Goal: Task Accomplishment & Management: Use online tool/utility

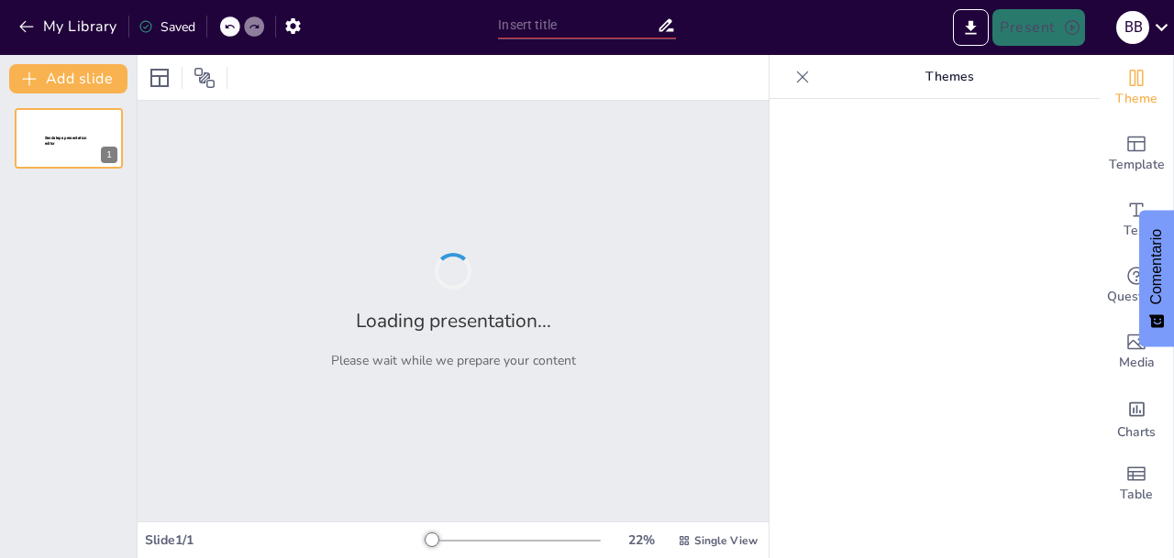
type input "Emergencias Gastrointestinales en Pediatría: Definición y Protocolos de Manejo"
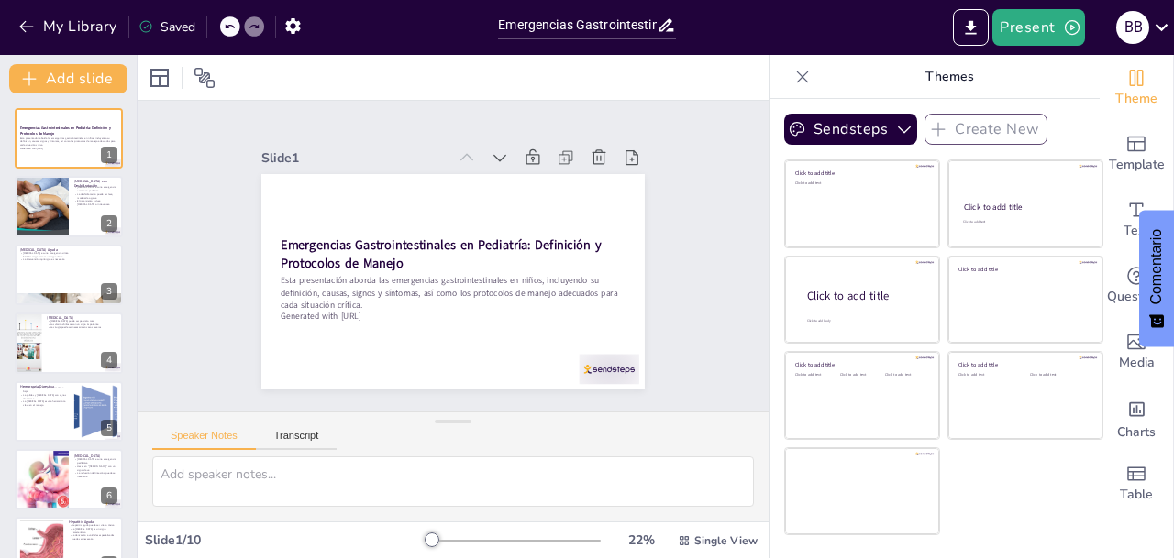
click at [36, 201] on div at bounding box center [42, 206] width 124 height 61
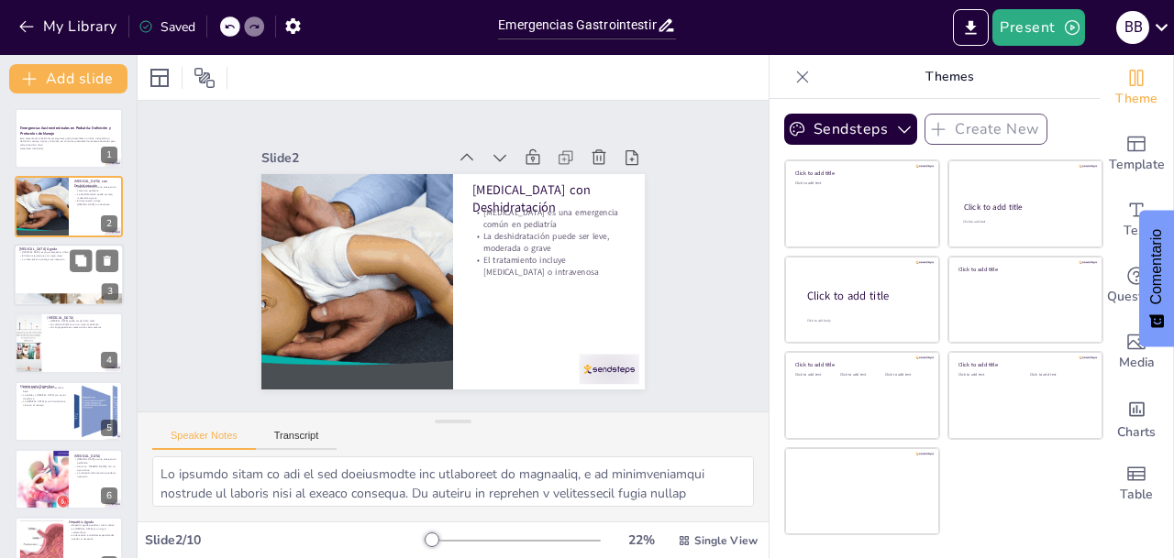
click at [28, 265] on div at bounding box center [69, 275] width 110 height 62
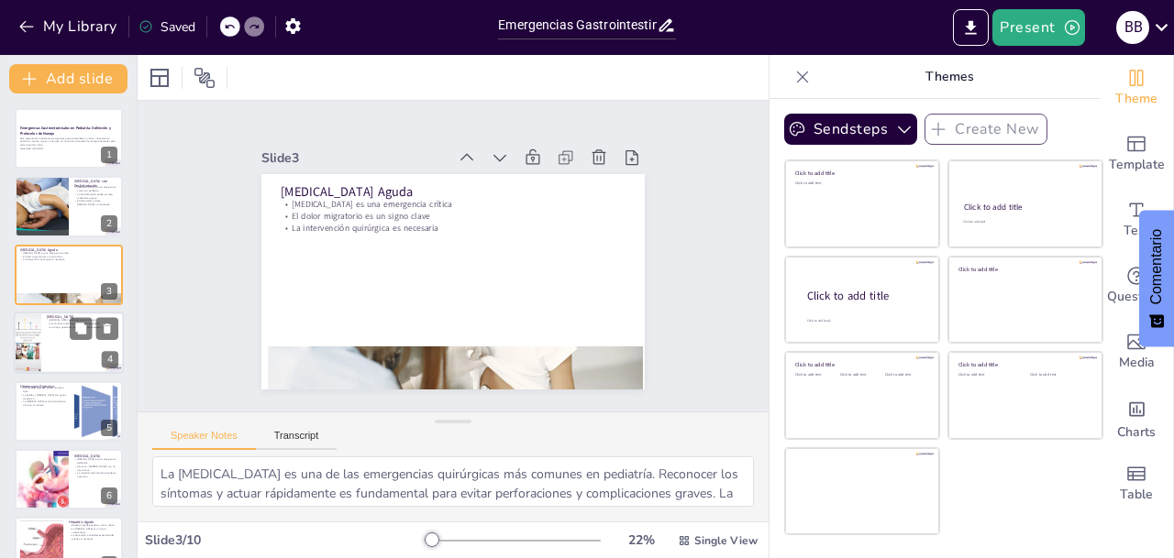
click at [49, 353] on div at bounding box center [69, 343] width 110 height 62
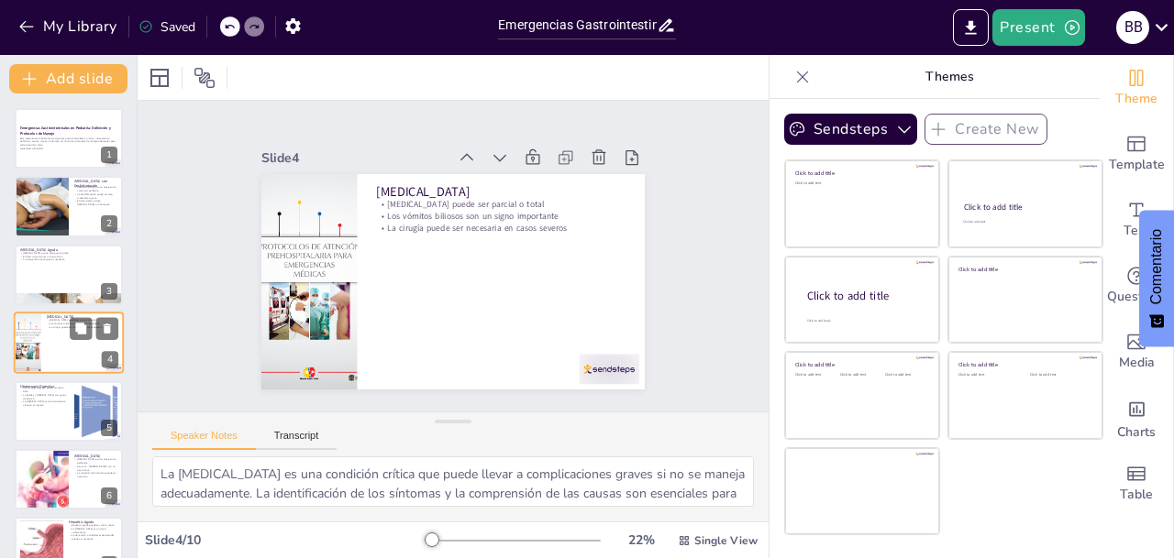
scroll to position [17, 0]
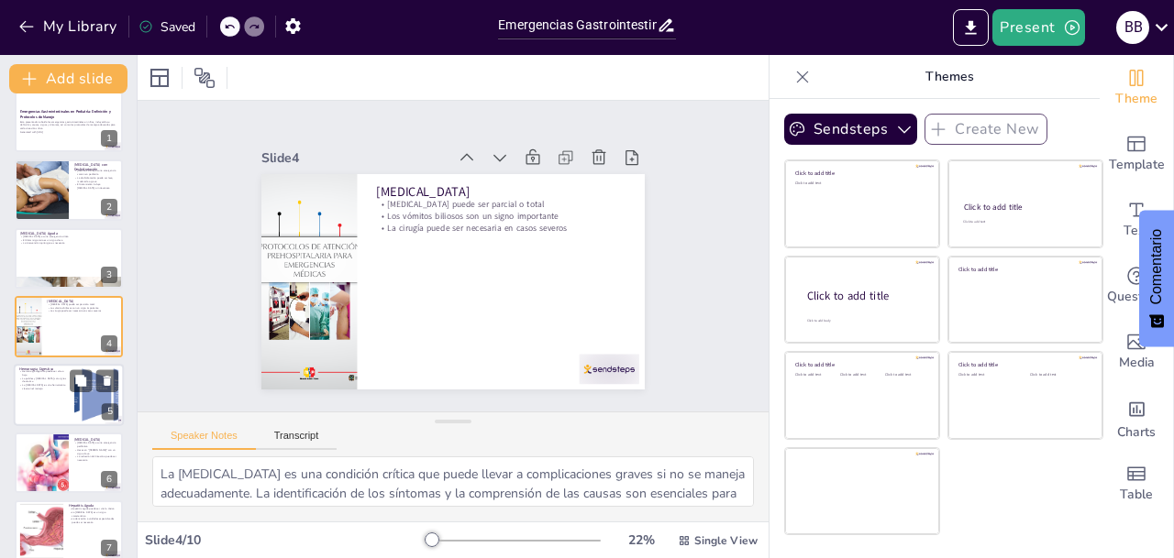
click at [40, 395] on div at bounding box center [69, 395] width 110 height 62
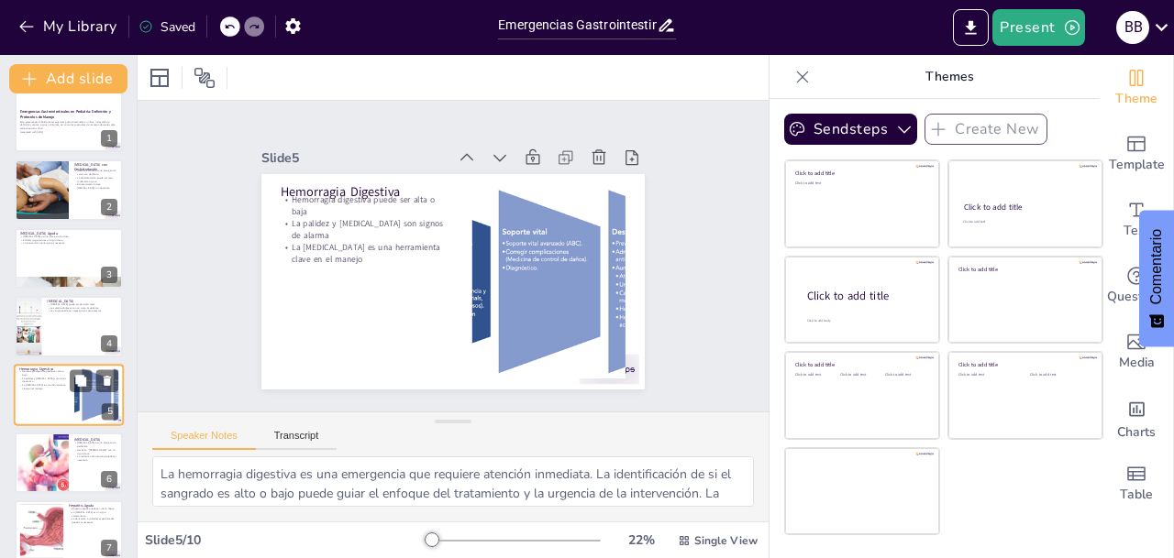
scroll to position [85, 0]
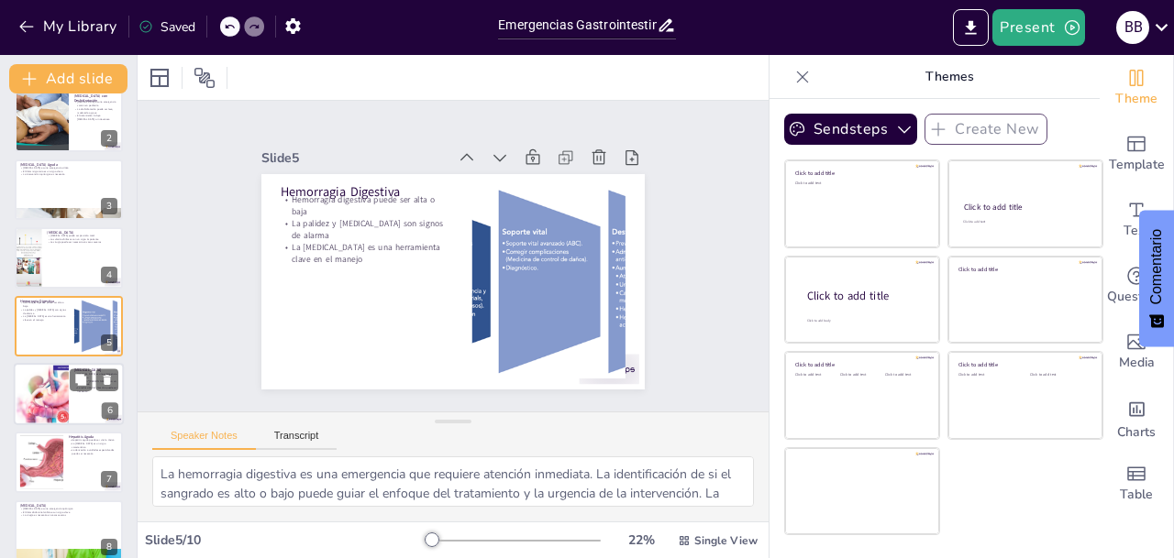
click at [41, 392] on div at bounding box center [41, 394] width 83 height 62
type textarea "La invaginación intestinal es una condición crítica que puede llevar a complica…"
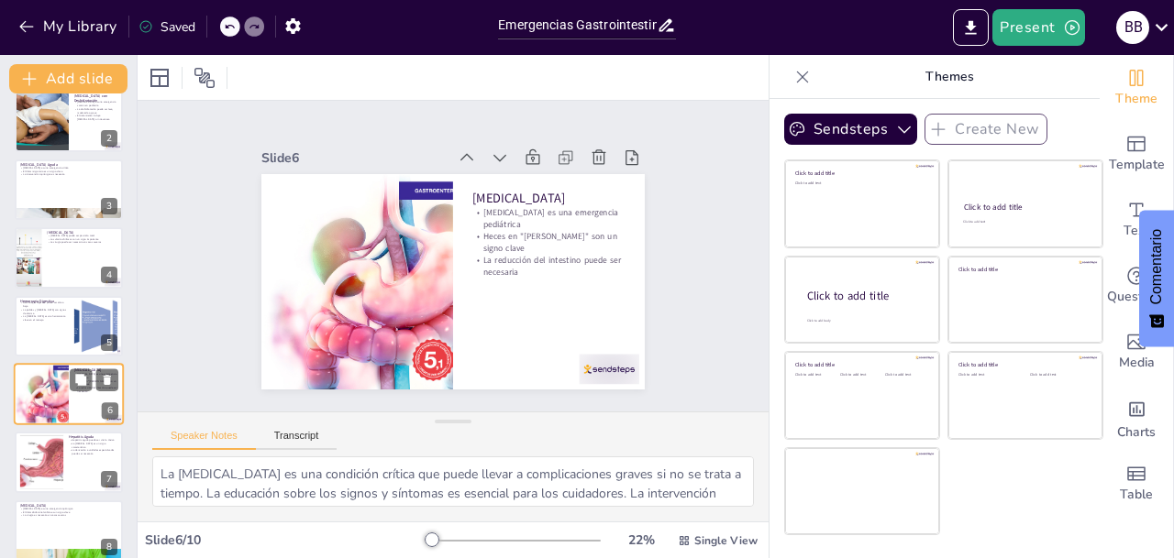
scroll to position [153, 0]
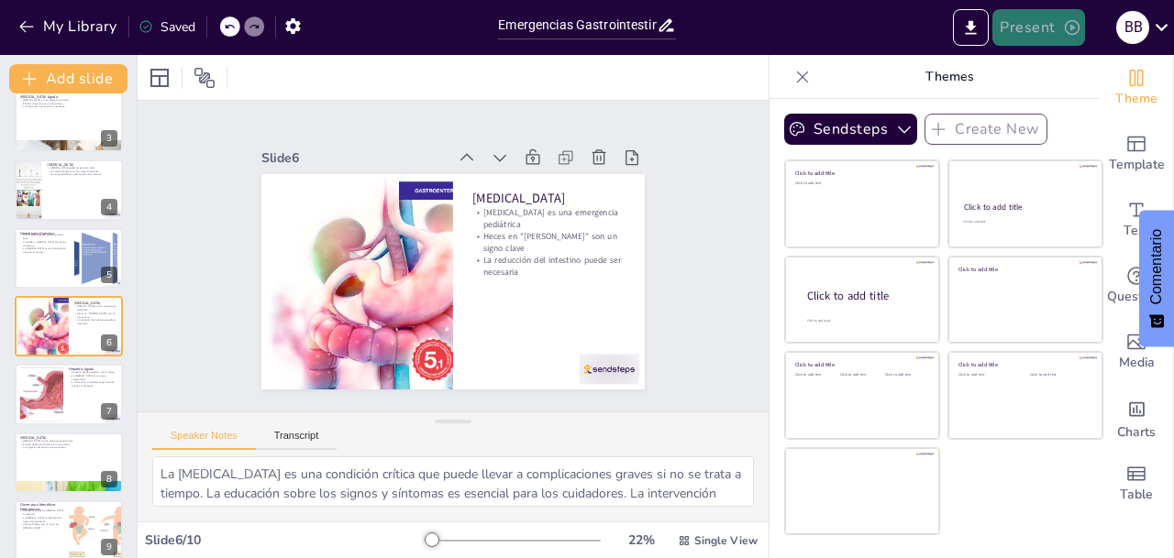
click at [1032, 21] on button "Present" at bounding box center [1038, 27] width 92 height 37
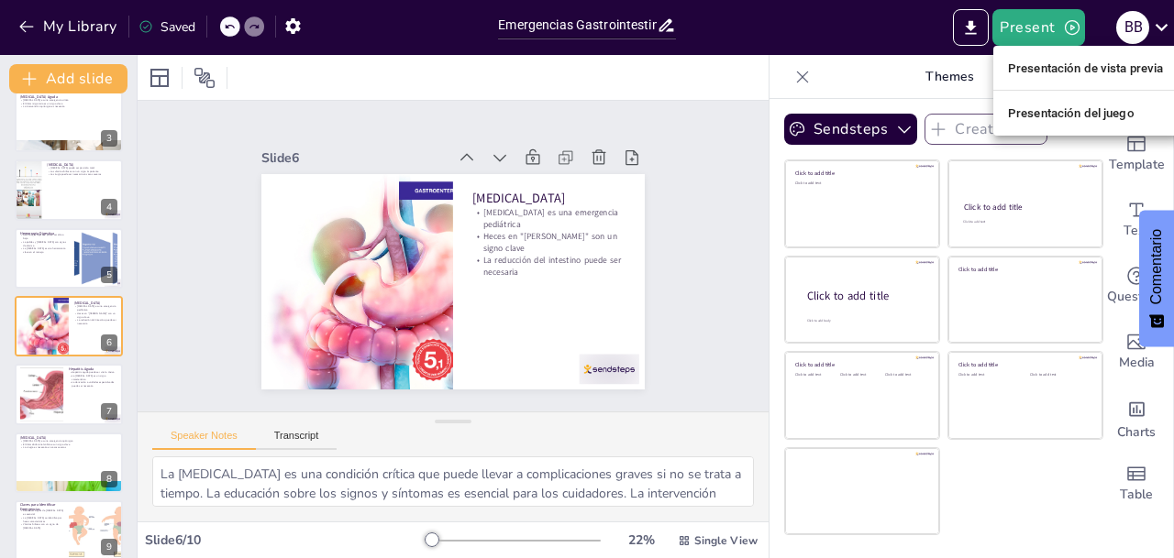
click at [1037, 64] on font "Presentación de vista previa" at bounding box center [1086, 68] width 156 height 14
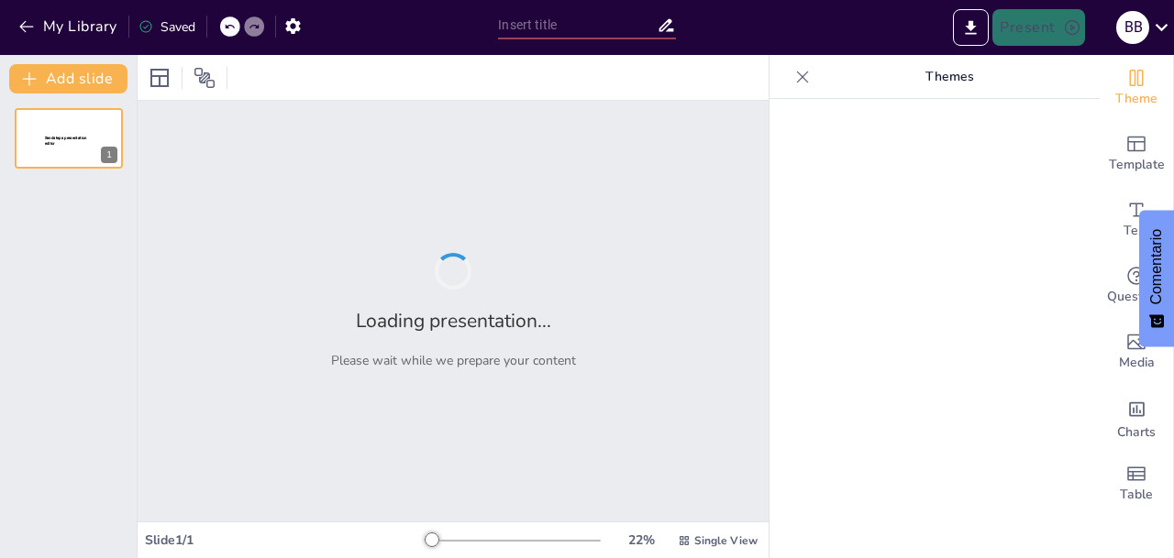
type input "Emergencias Gastrointestinales en Pediatría: Definición y Protocolos de Manejo"
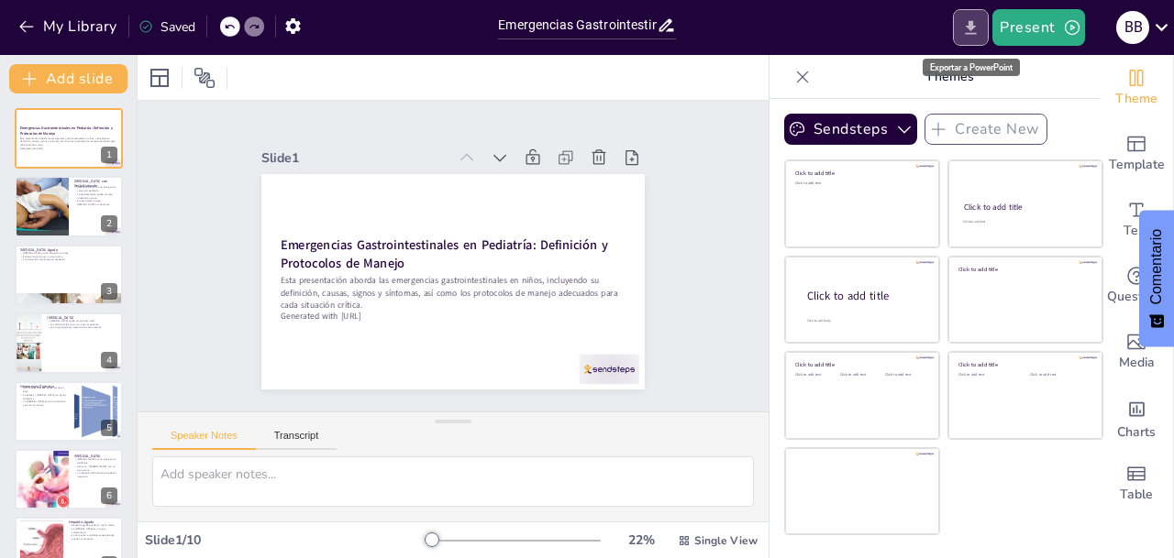
click at [967, 29] on icon "Export to PowerPoint" at bounding box center [970, 27] width 19 height 19
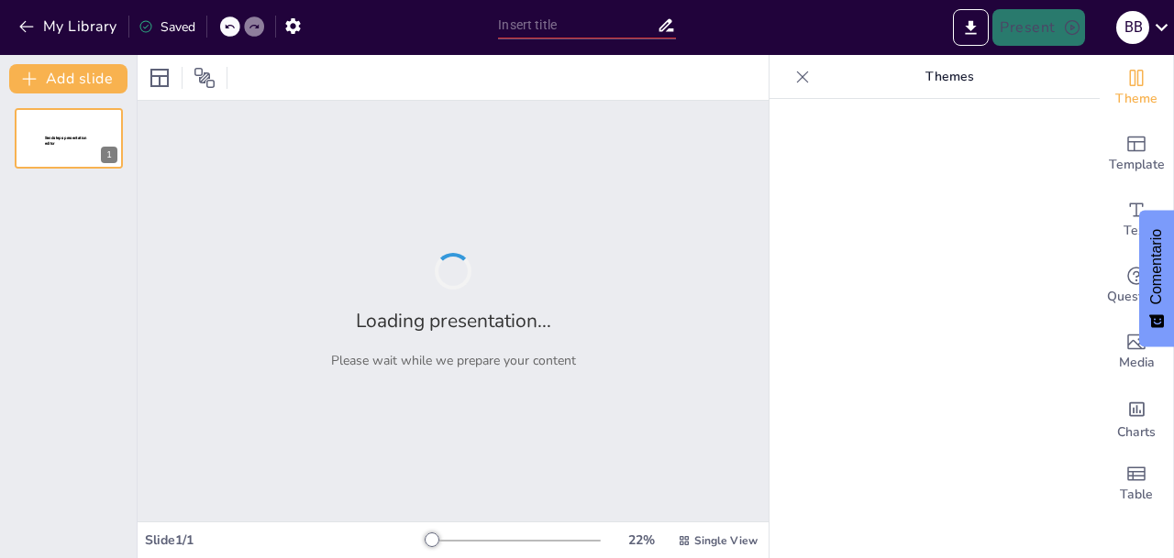
type input "Emergencias Gastrointestinales en Pediatría: Definición y Protocolos de Manejo"
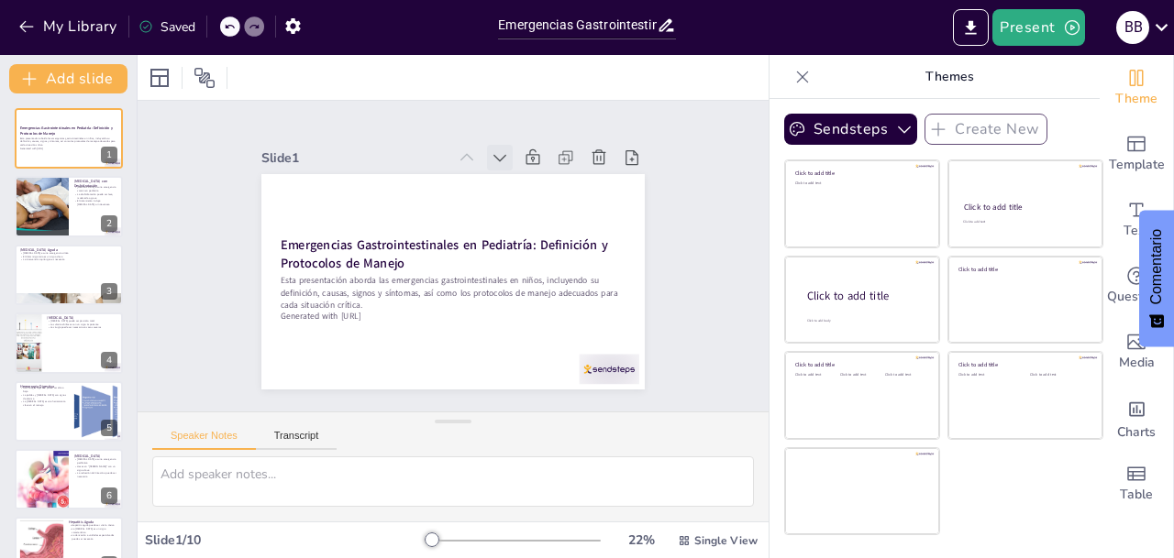
click at [500, 153] on icon at bounding box center [510, 163] width 20 height 20
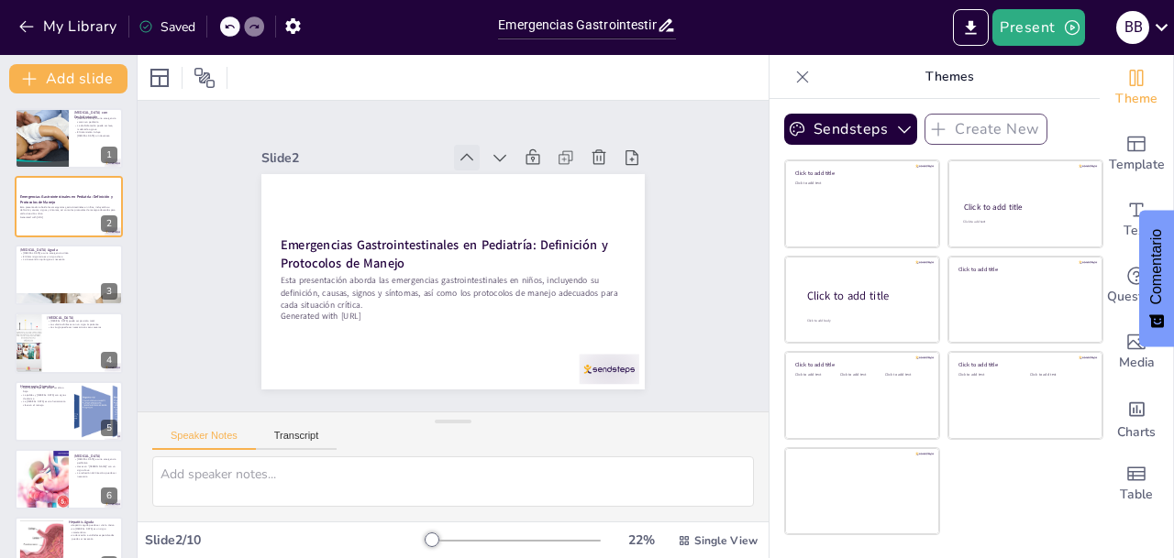
click at [458, 149] on icon at bounding box center [467, 158] width 18 height 18
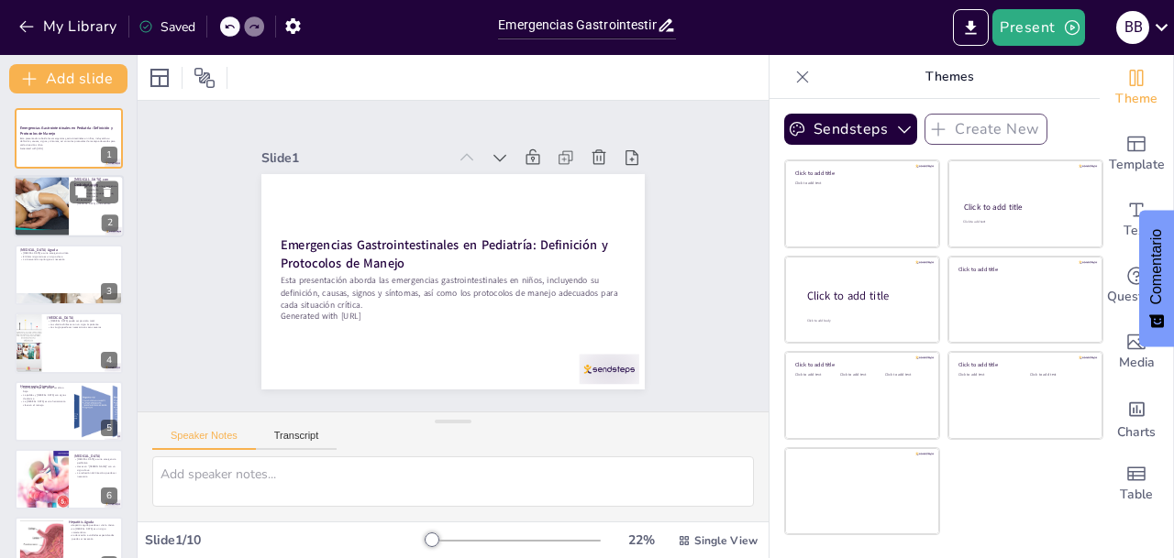
click at [32, 200] on div at bounding box center [41, 207] width 126 height 62
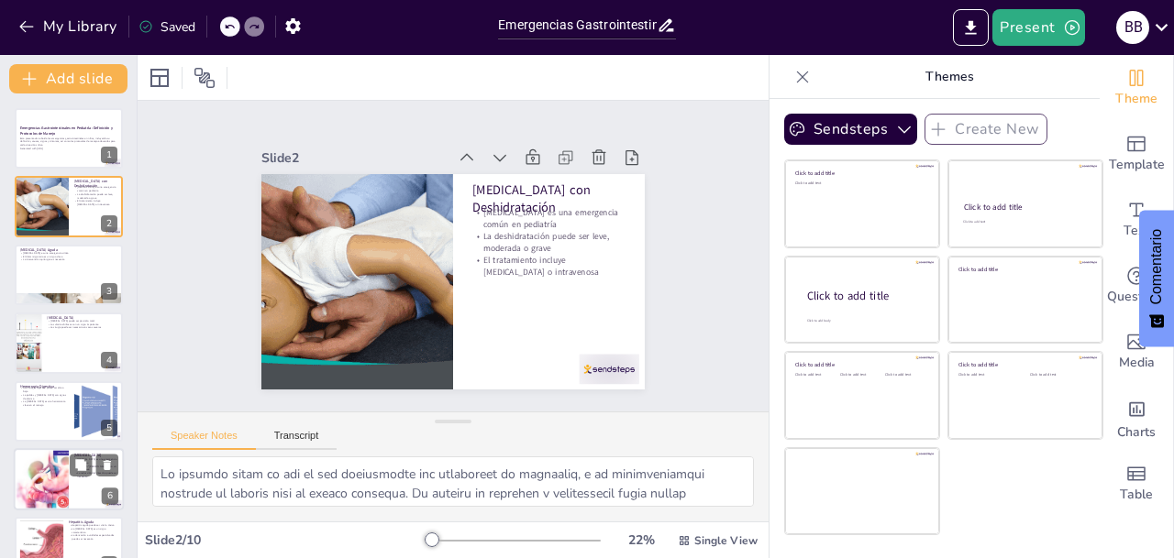
click at [61, 474] on div at bounding box center [41, 479] width 83 height 62
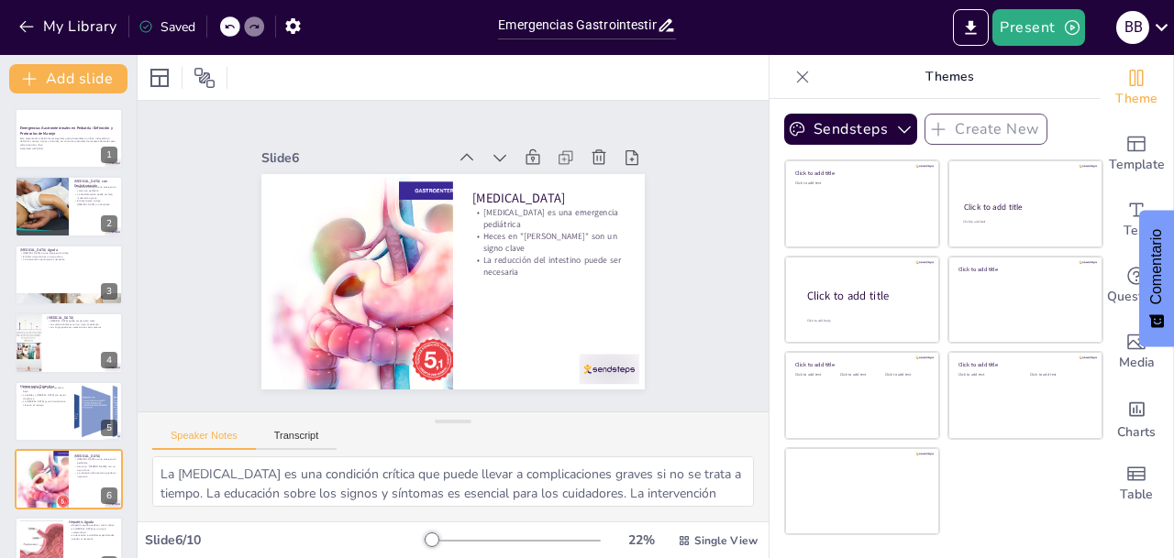
scroll to position [153, 0]
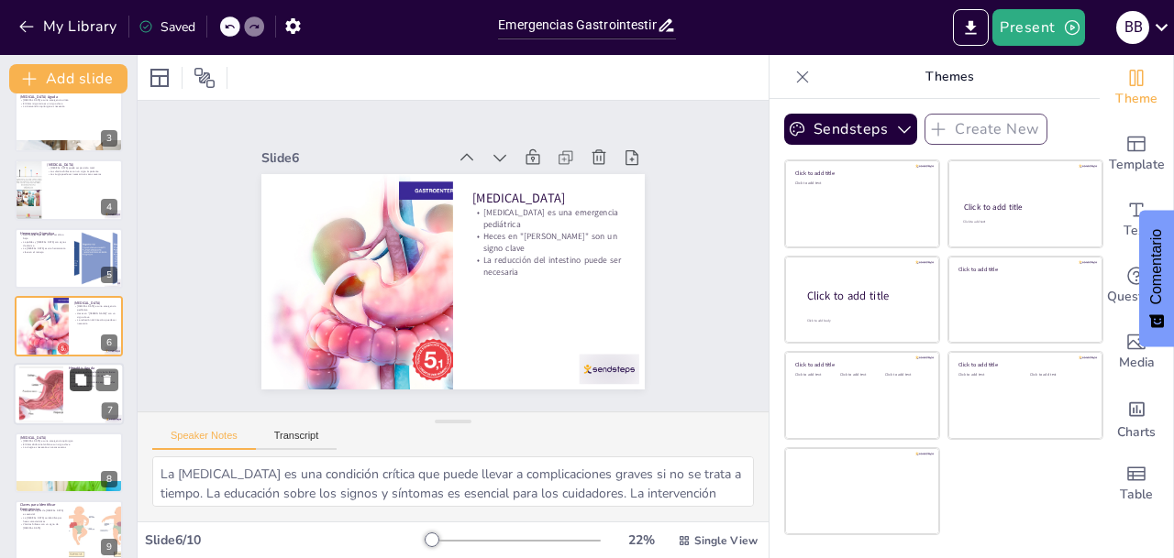
click at [72, 388] on button at bounding box center [81, 381] width 22 height 22
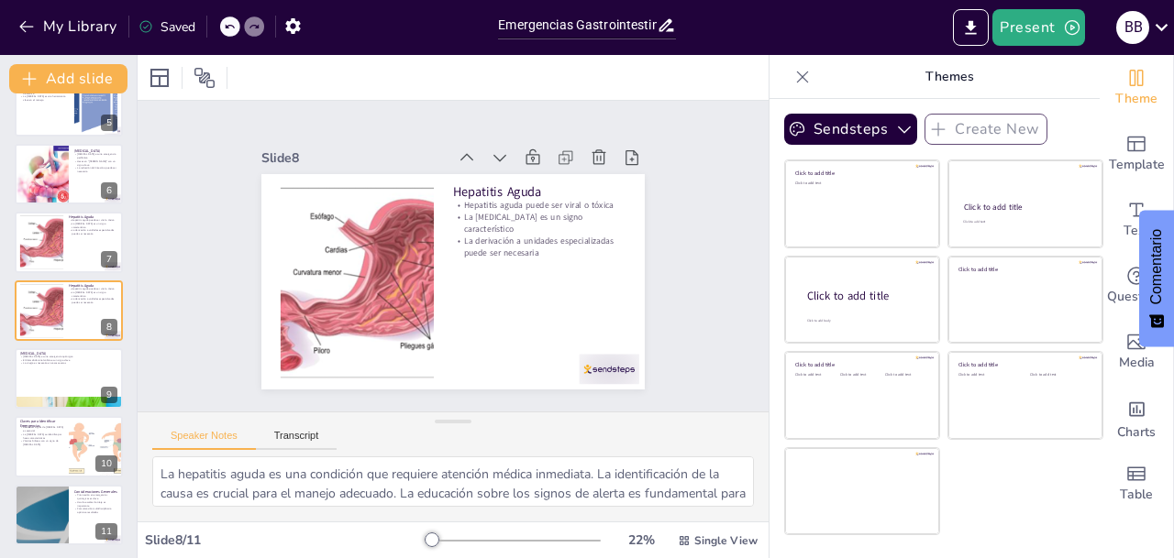
scroll to position [307, 0]
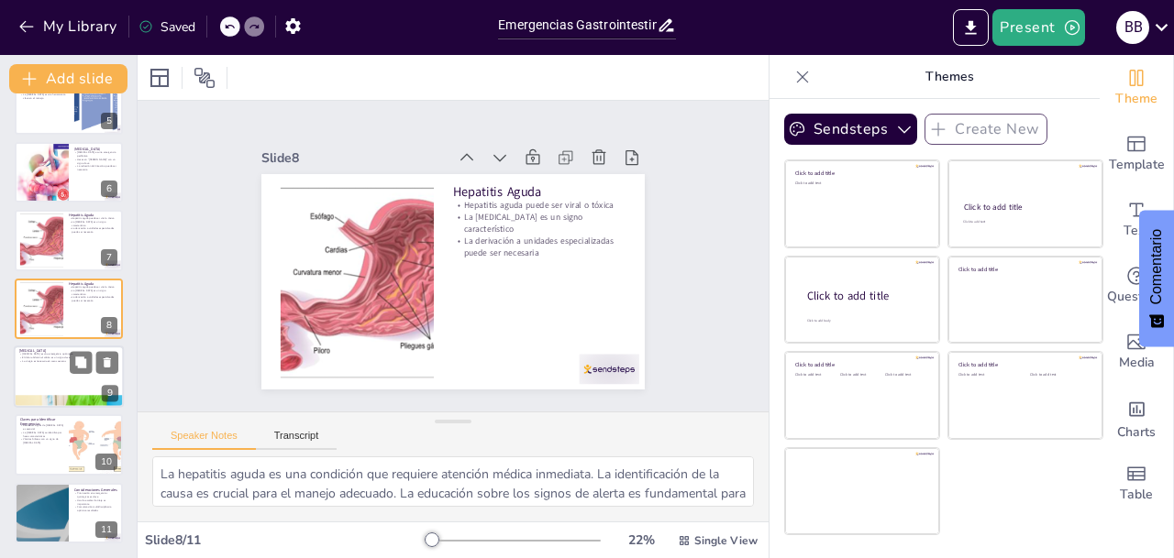
click at [53, 367] on div at bounding box center [69, 377] width 110 height 62
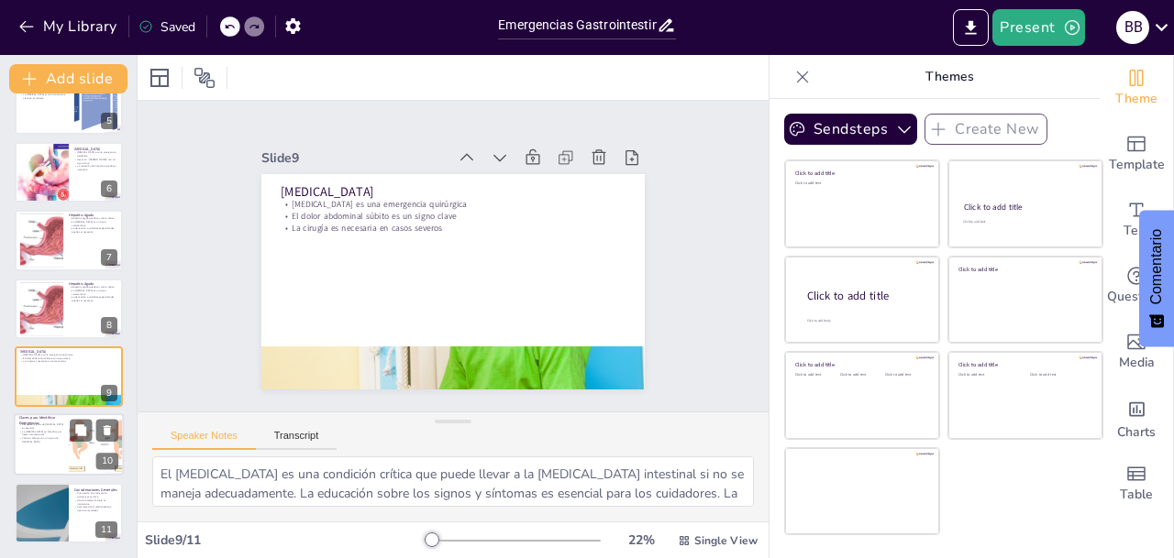
click at [49, 448] on div at bounding box center [69, 445] width 110 height 62
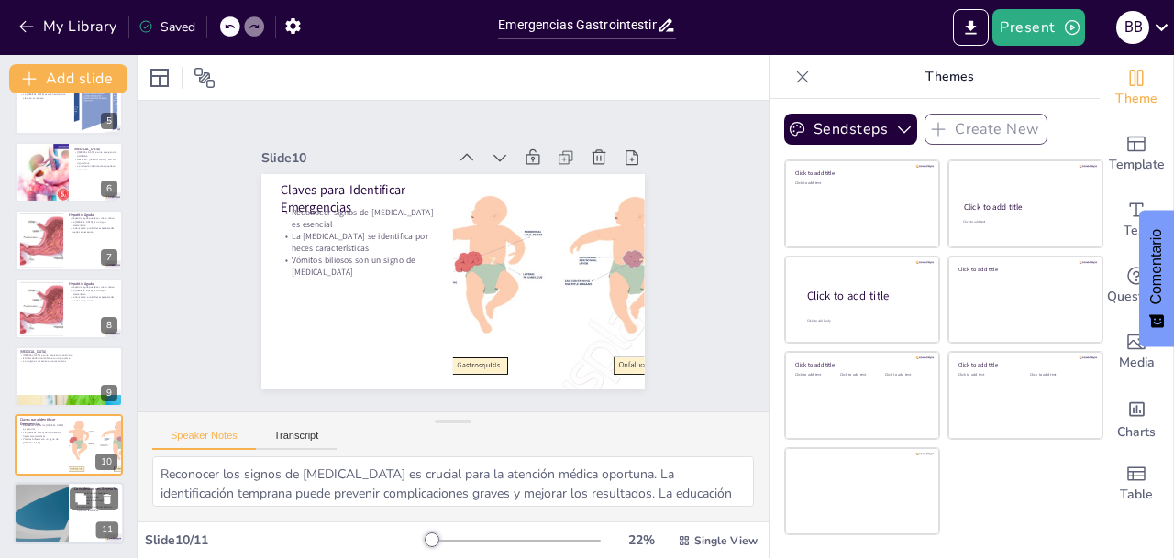
click at [55, 511] on div at bounding box center [41, 513] width 110 height 62
type textarea "La priorización en emergencias quirúrgicas es esencial para garantizar que los …"
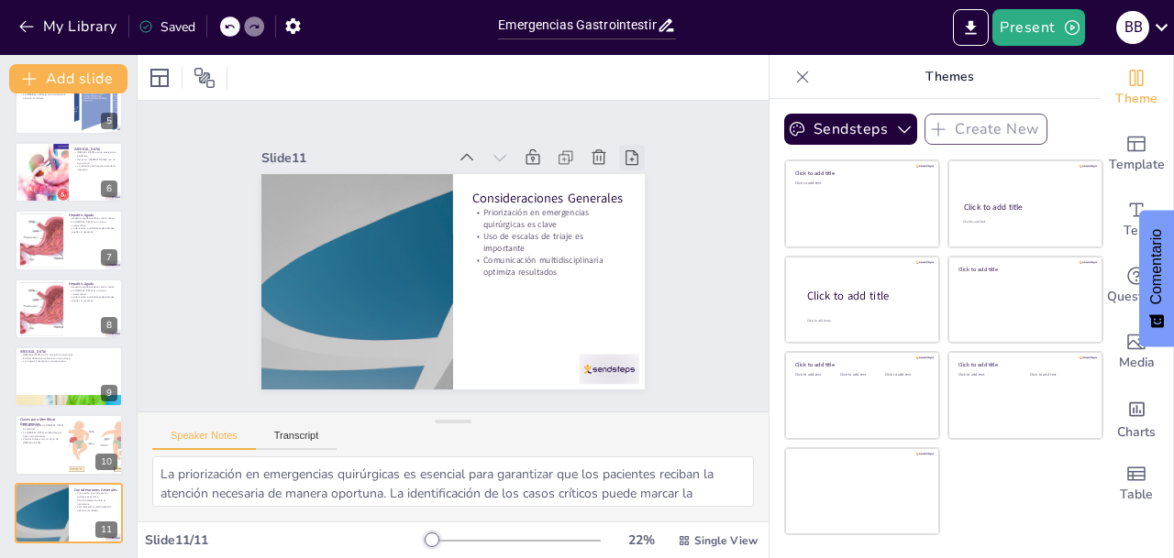
click at [623, 150] on icon at bounding box center [632, 158] width 18 height 18
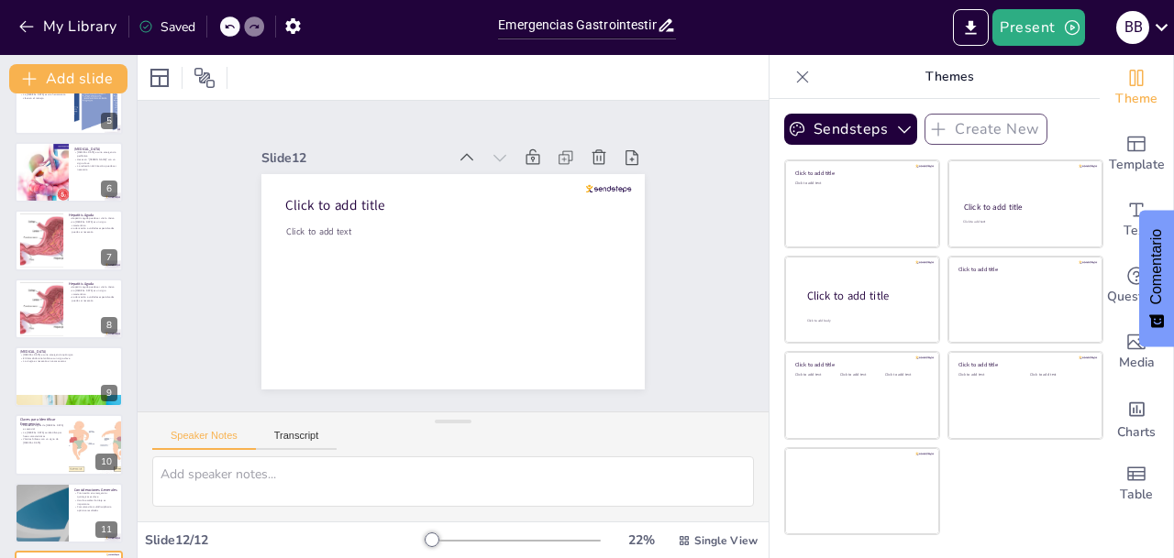
click at [226, 26] on icon at bounding box center [229, 27] width 9 height 5
click at [226, 26] on div at bounding box center [226, 27] width 1 height 22
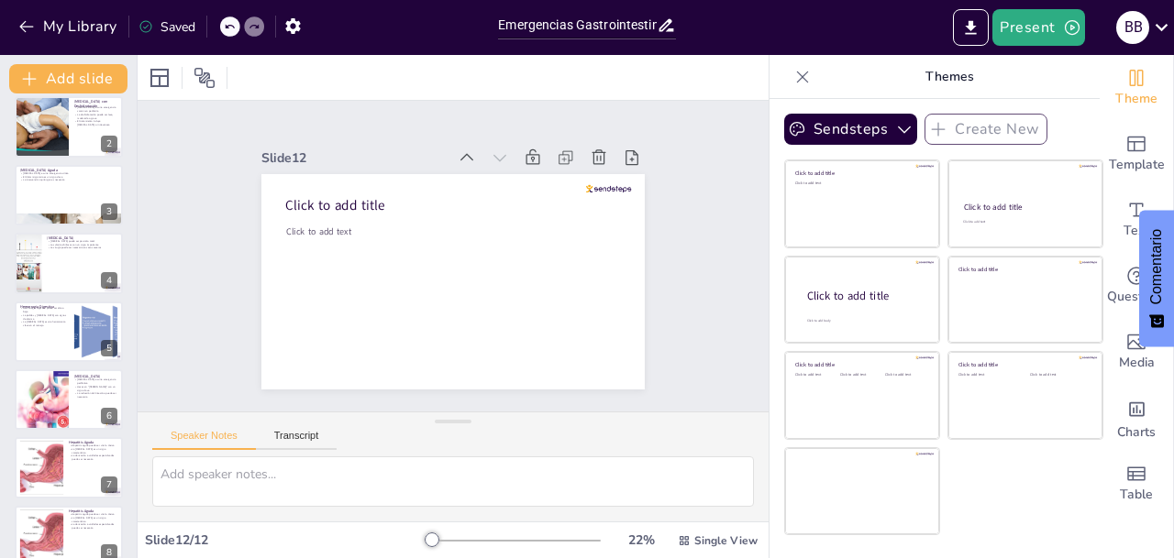
scroll to position [0, 0]
